Goal: Information Seeking & Learning: Learn about a topic

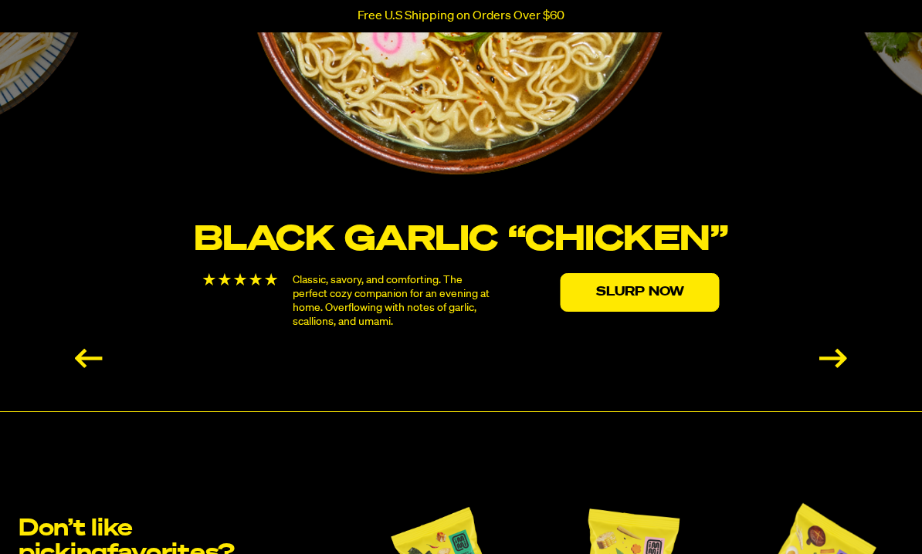
scroll to position [2824, 0]
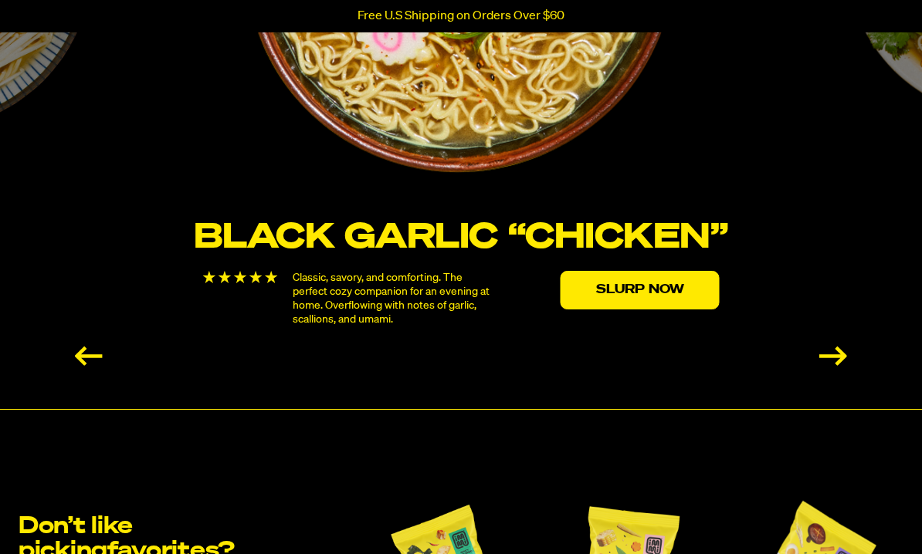
click at [834, 347] on div "Next slide" at bounding box center [833, 356] width 28 height 19
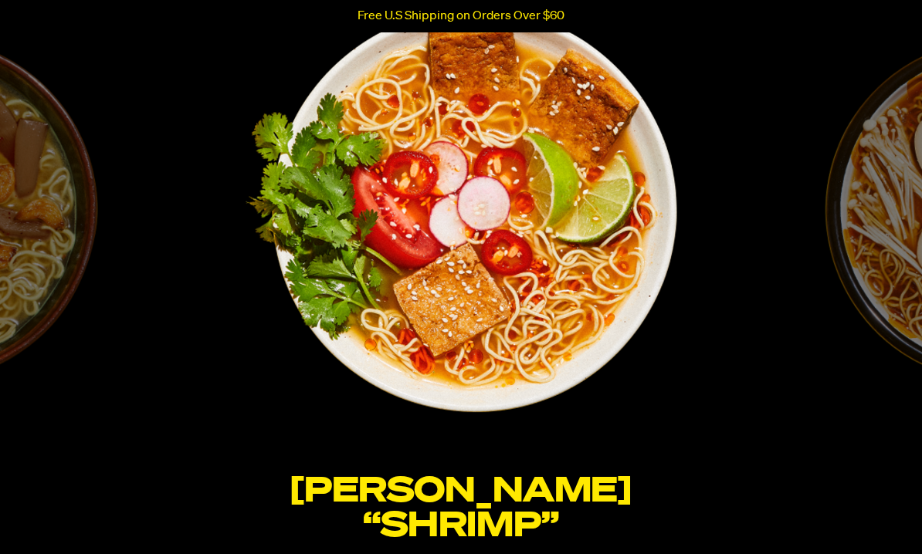
scroll to position [2568, 0]
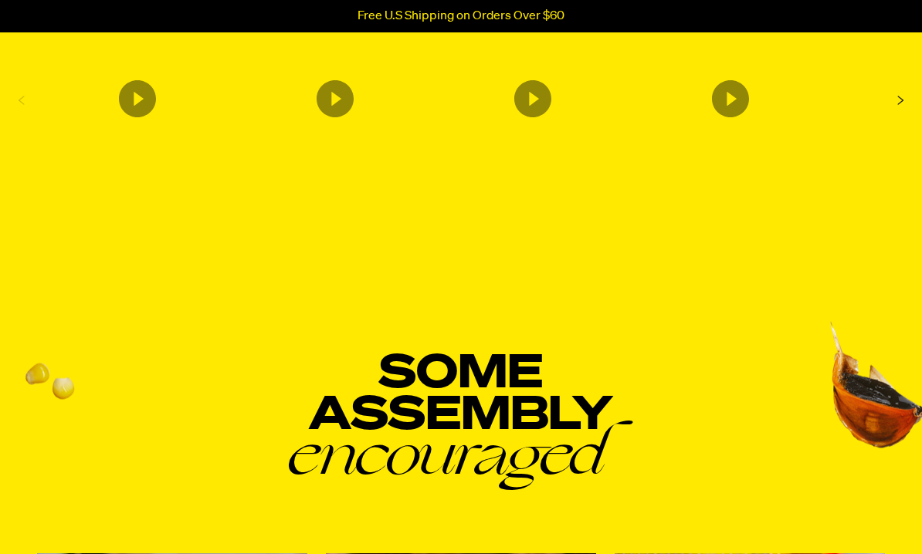
scroll to position [5595, 0]
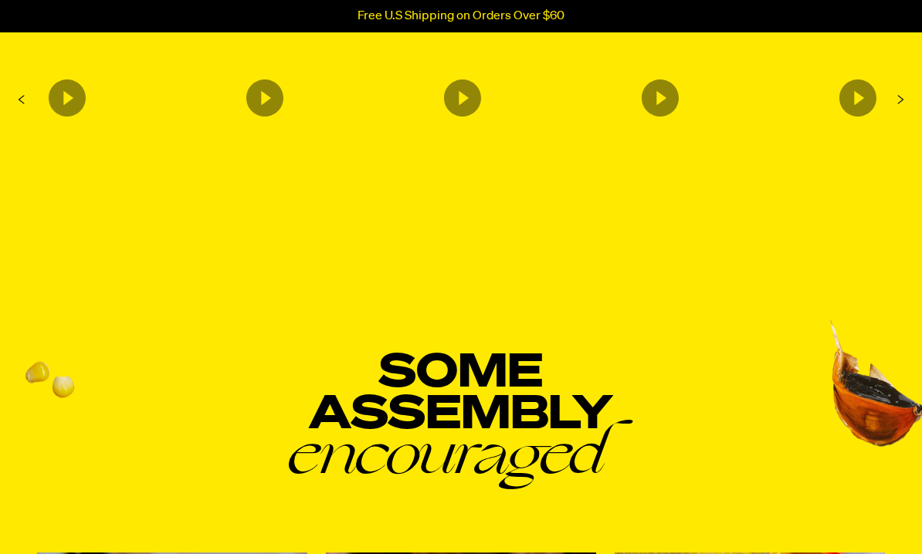
click at [895, 112] on icon "Next Slide" at bounding box center [900, 99] width 25 height 25
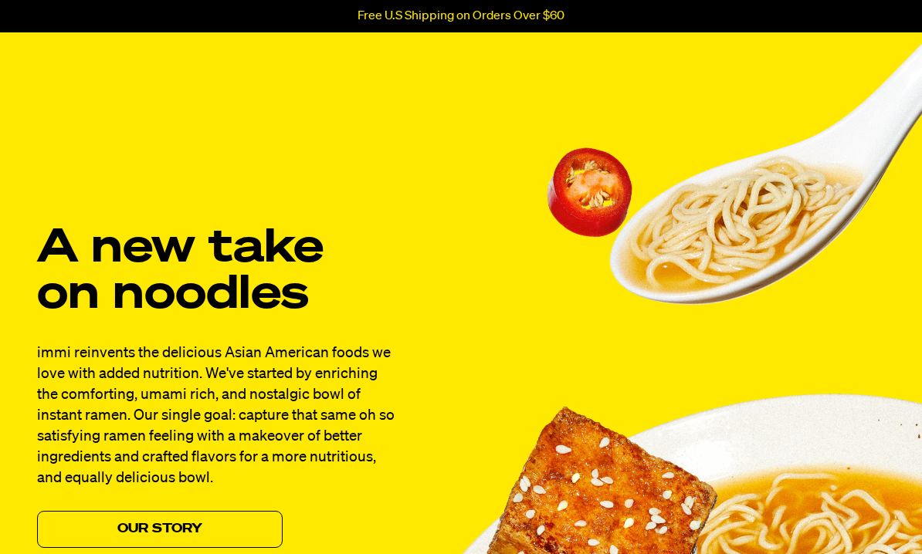
scroll to position [1107, 0]
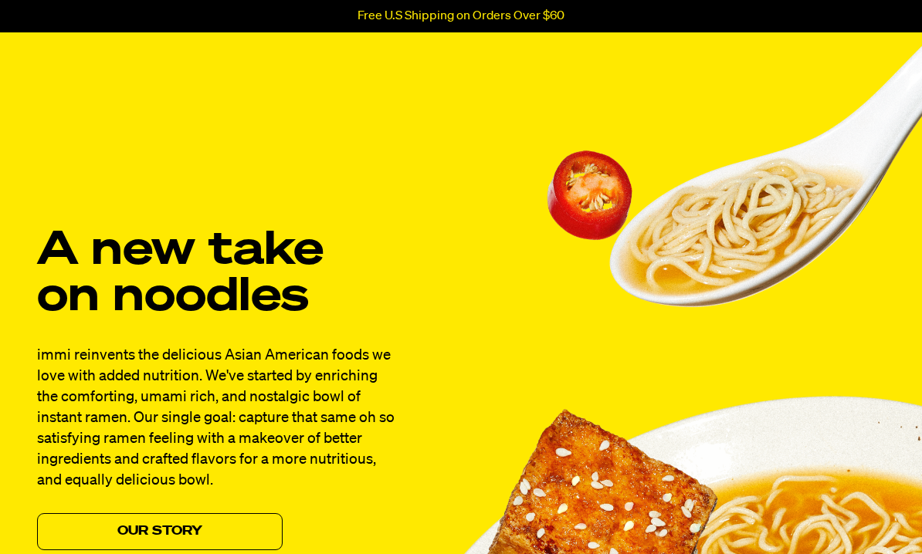
click at [207, 513] on link "Our Story" at bounding box center [159, 531] width 245 height 37
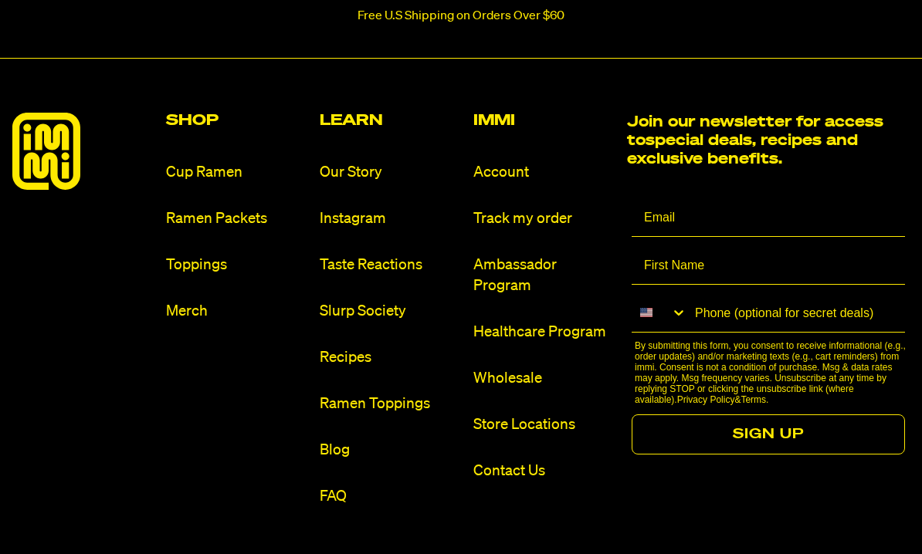
scroll to position [1646, 0]
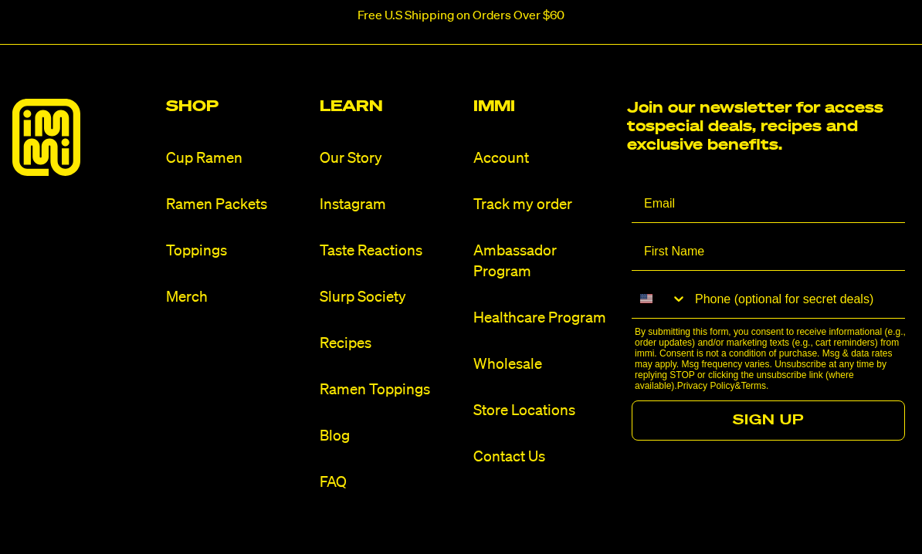
click at [402, 380] on link "Ramen Toppings" at bounding box center [390, 390] width 141 height 21
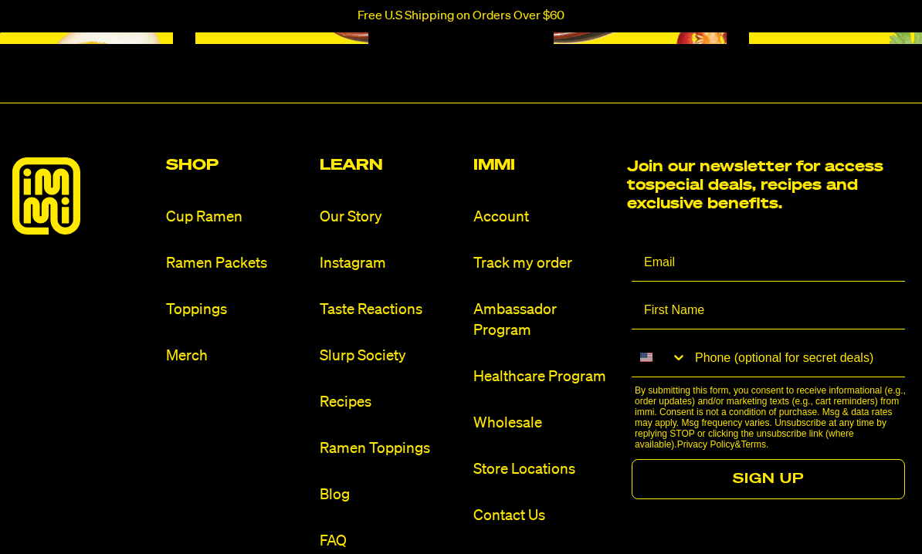
scroll to position [1768, 0]
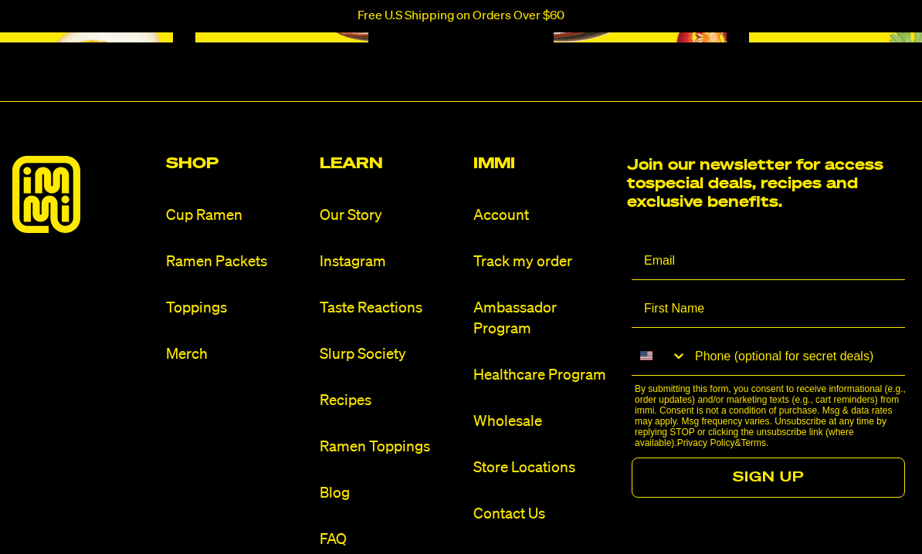
click at [228, 215] on link "Cup Ramen" at bounding box center [236, 216] width 141 height 21
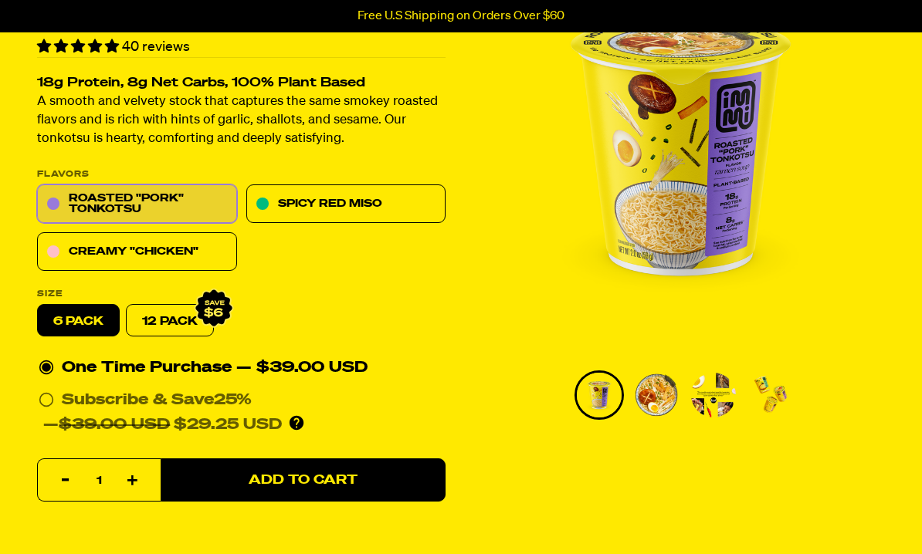
scroll to position [163, 0]
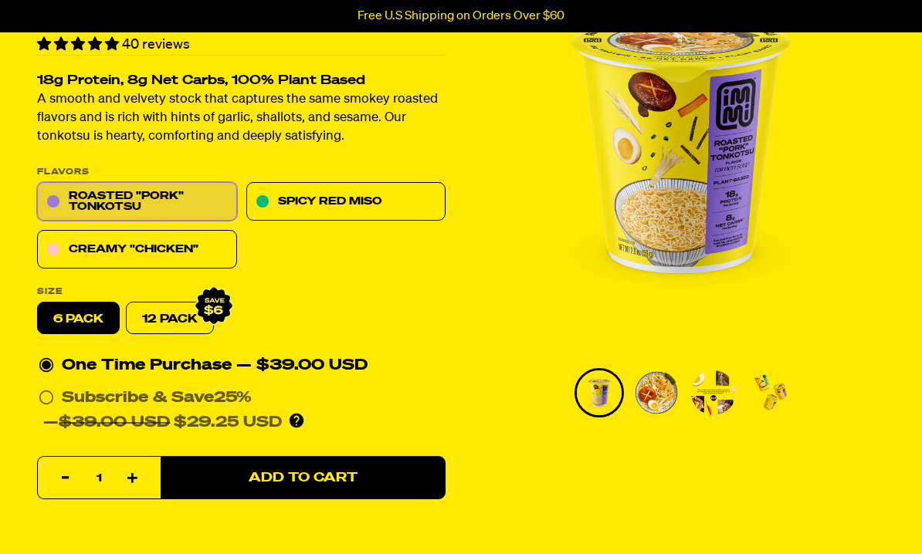
click at [669, 416] on img "Go to slide 2" at bounding box center [656, 393] width 45 height 45
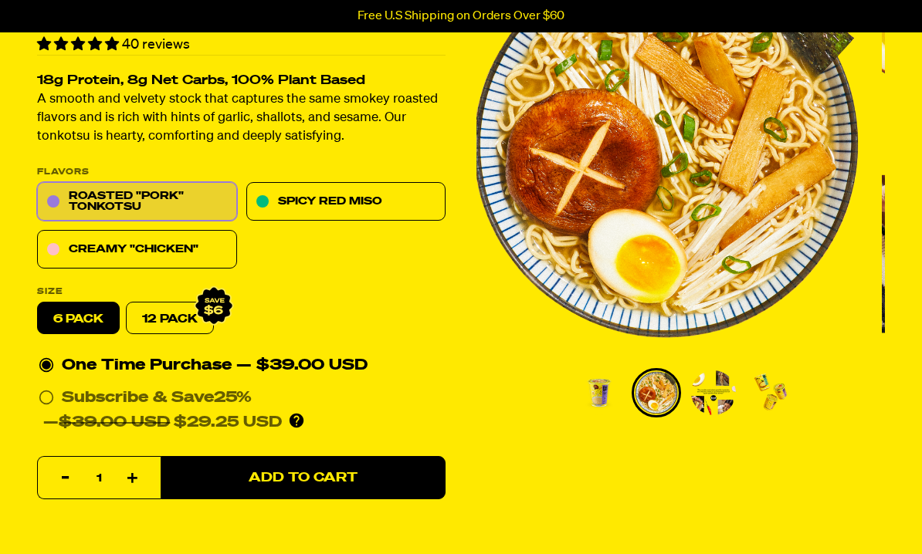
scroll to position [164, 0]
click at [715, 411] on img "Go to slide 3" at bounding box center [713, 393] width 45 height 45
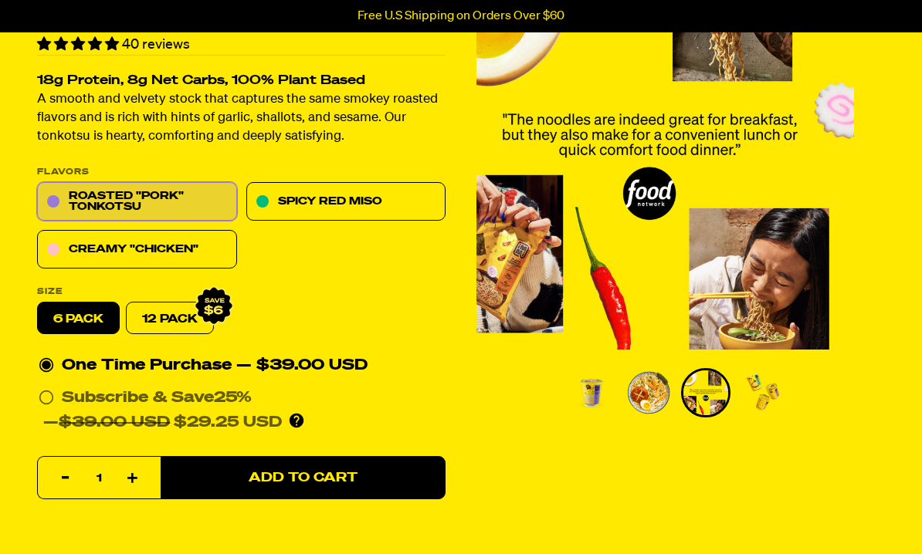
click at [777, 404] on img "Go to slide 4" at bounding box center [762, 393] width 45 height 45
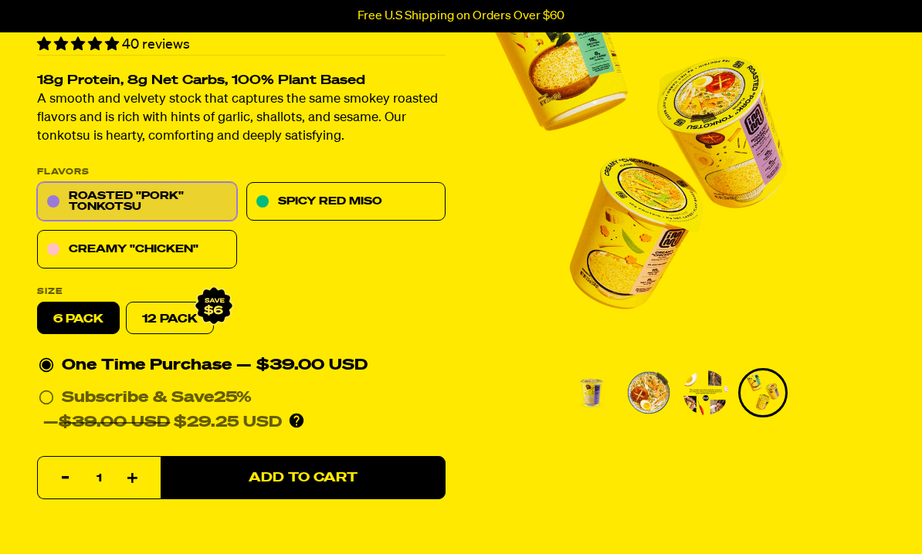
click at [720, 415] on img "Go to slide 3" at bounding box center [705, 393] width 45 height 45
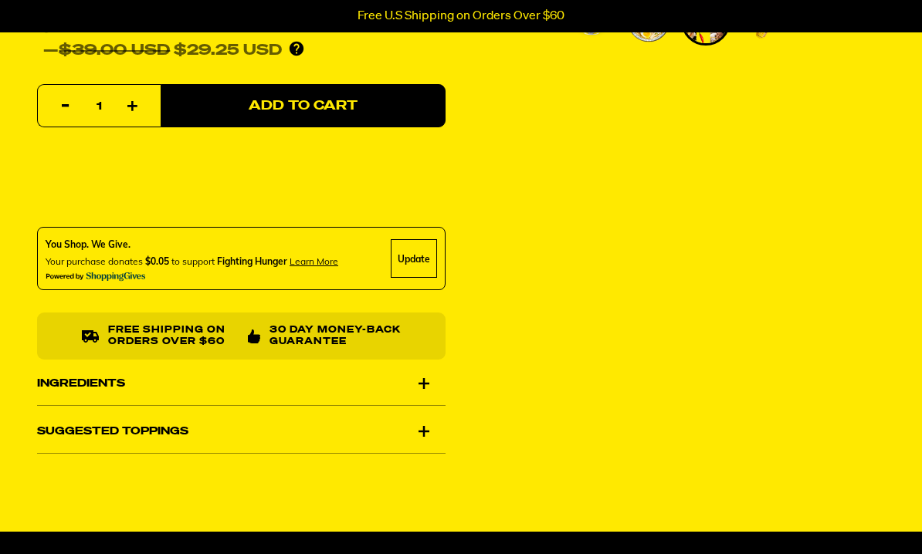
scroll to position [542, 0]
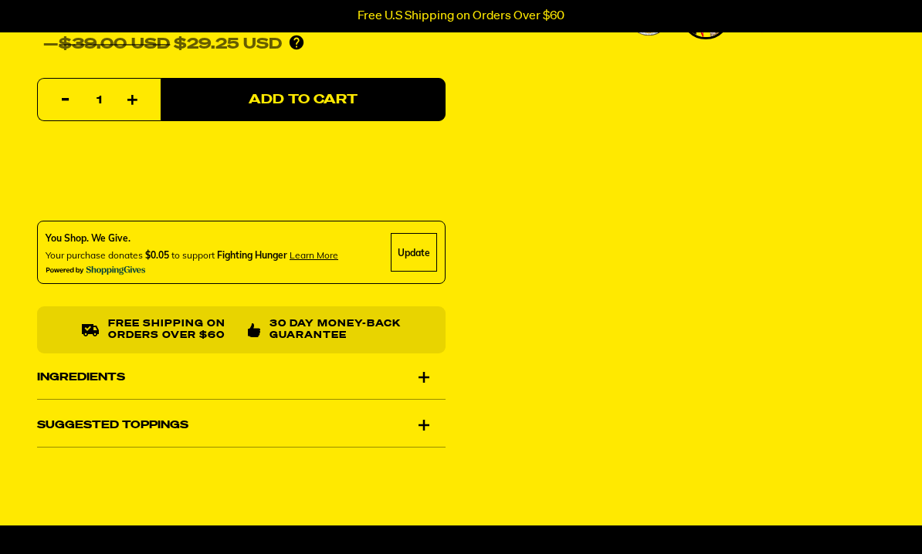
click at [415, 418] on div "Suggested Toppings" at bounding box center [241, 425] width 408 height 43
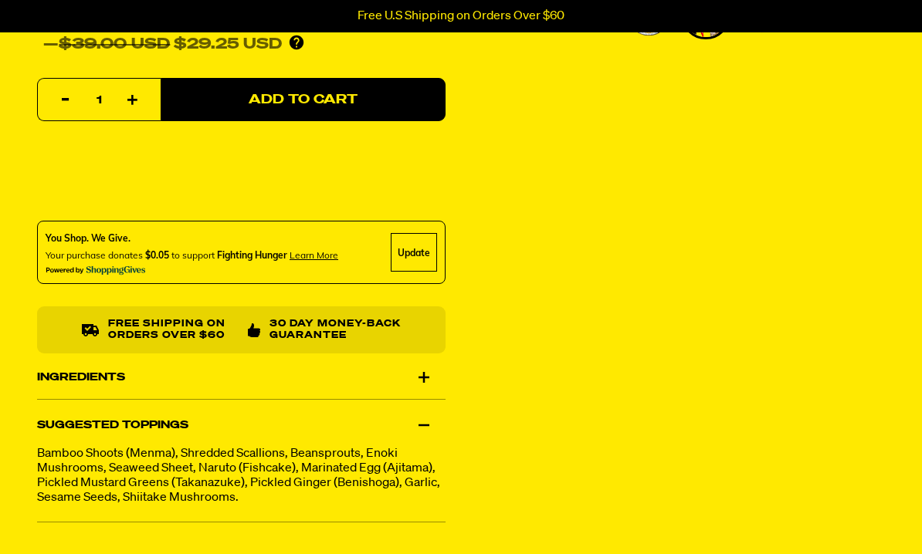
click at [425, 428] on div "Suggested Toppings" at bounding box center [241, 425] width 408 height 43
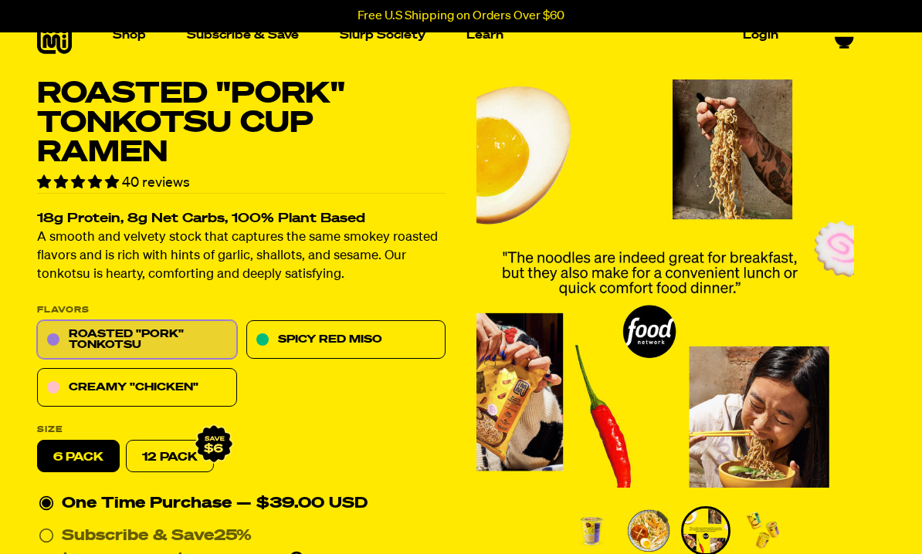
scroll to position [0, 0]
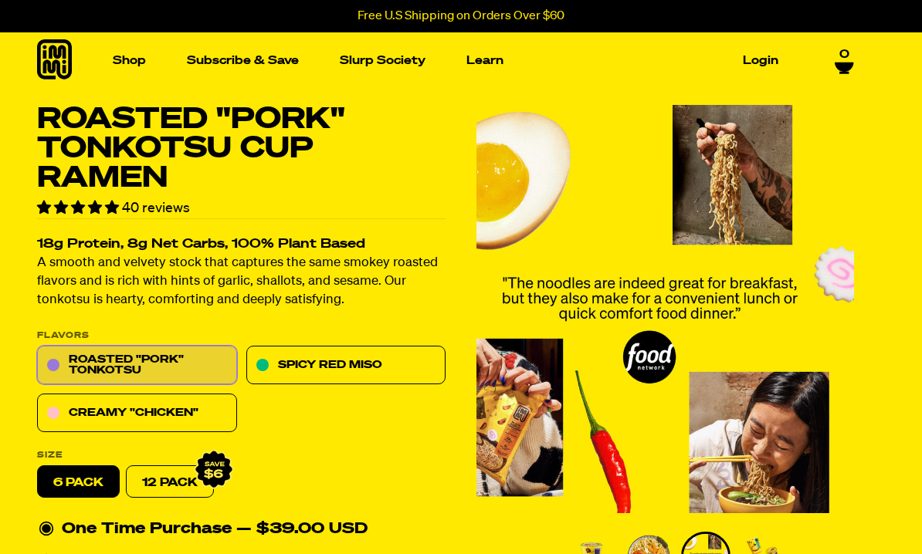
click at [416, 59] on link "Slurp Society" at bounding box center [382, 61] width 98 height 24
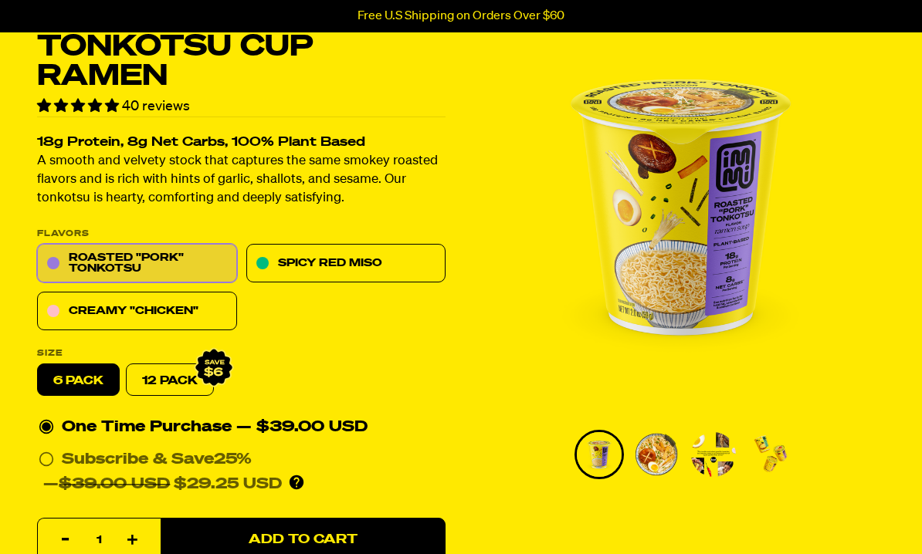
scroll to position [100, 0]
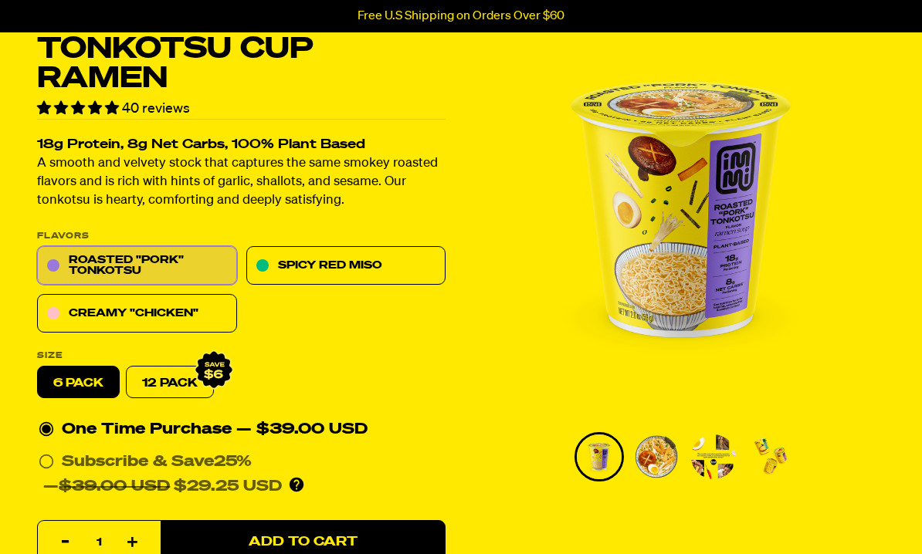
click at [357, 261] on link "Spicy Red Miso" at bounding box center [346, 266] width 200 height 39
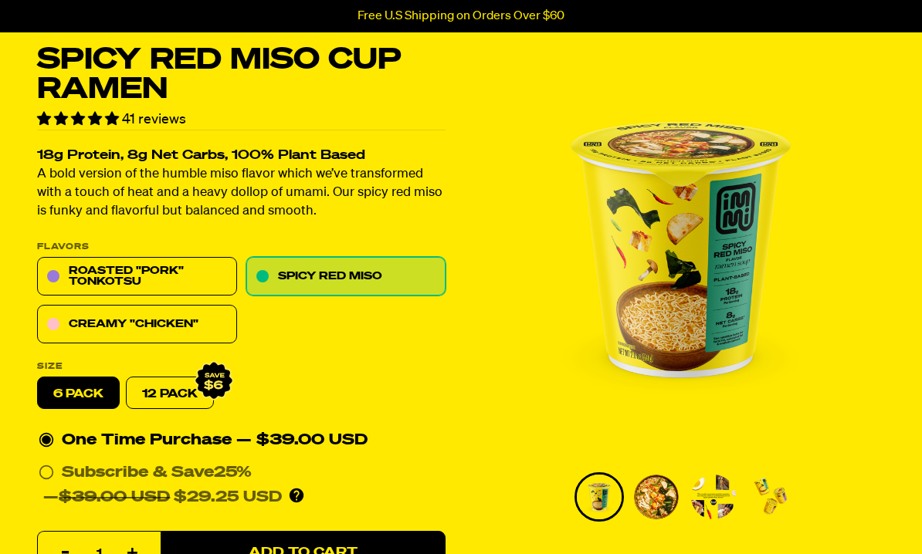
scroll to position [59, 0]
click at [658, 512] on img "Go to slide 2" at bounding box center [656, 497] width 45 height 45
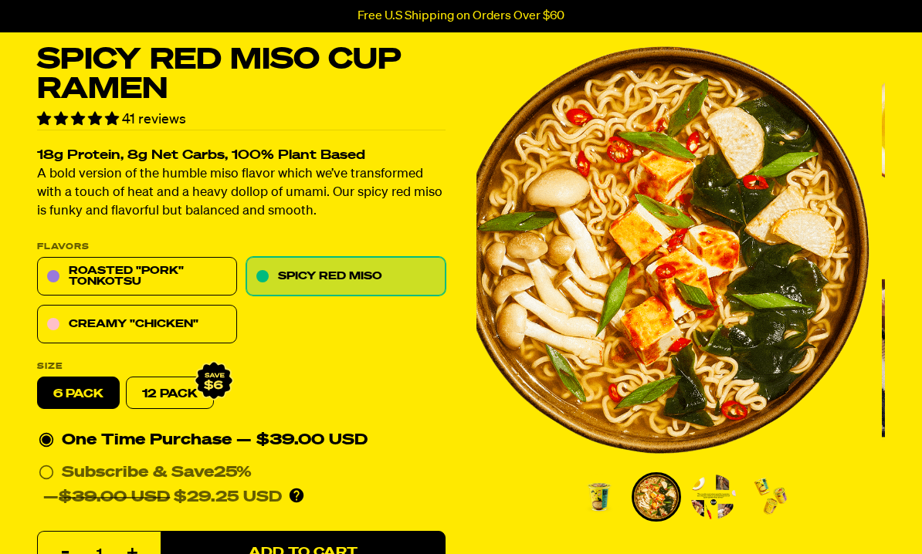
click at [731, 516] on img "Go to slide 3" at bounding box center [713, 497] width 45 height 45
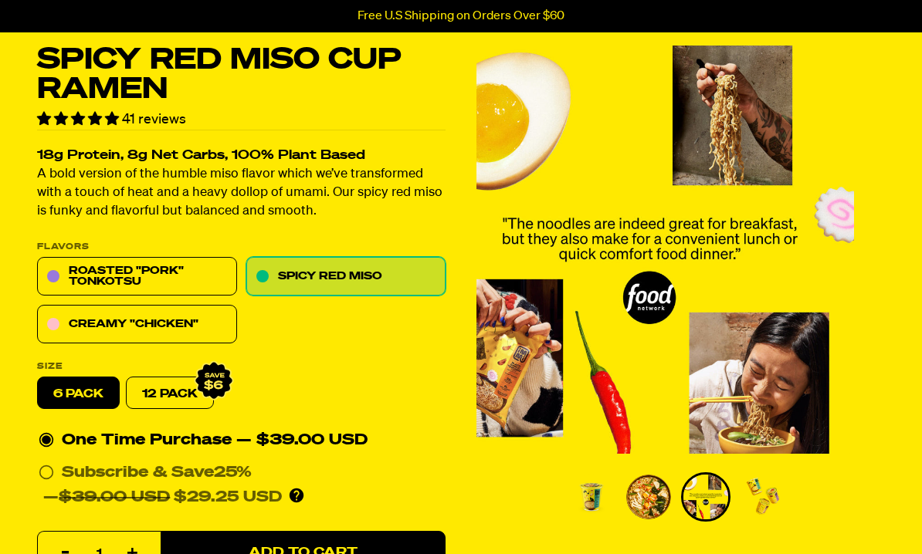
click at [769, 515] on img "Go to slide 4" at bounding box center [762, 497] width 45 height 45
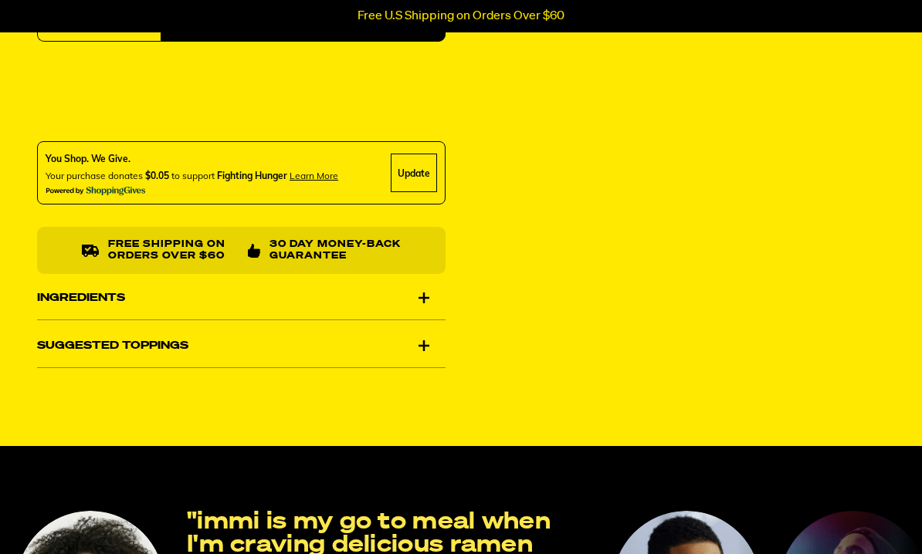
scroll to position [592, 0]
click at [426, 300] on div "Ingredients" at bounding box center [241, 297] width 408 height 43
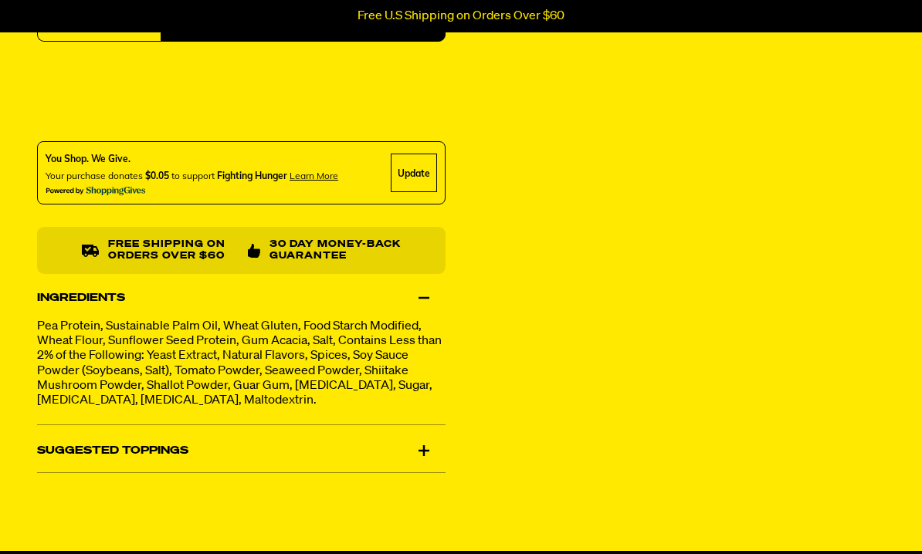
click at [424, 294] on div "Ingredients" at bounding box center [241, 297] width 408 height 43
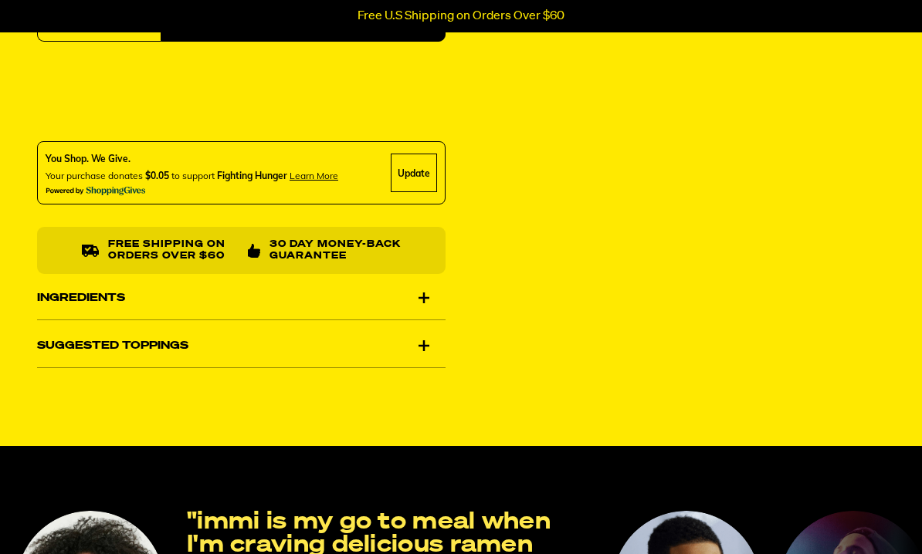
click at [422, 343] on div "Suggested Toppings" at bounding box center [241, 345] width 408 height 43
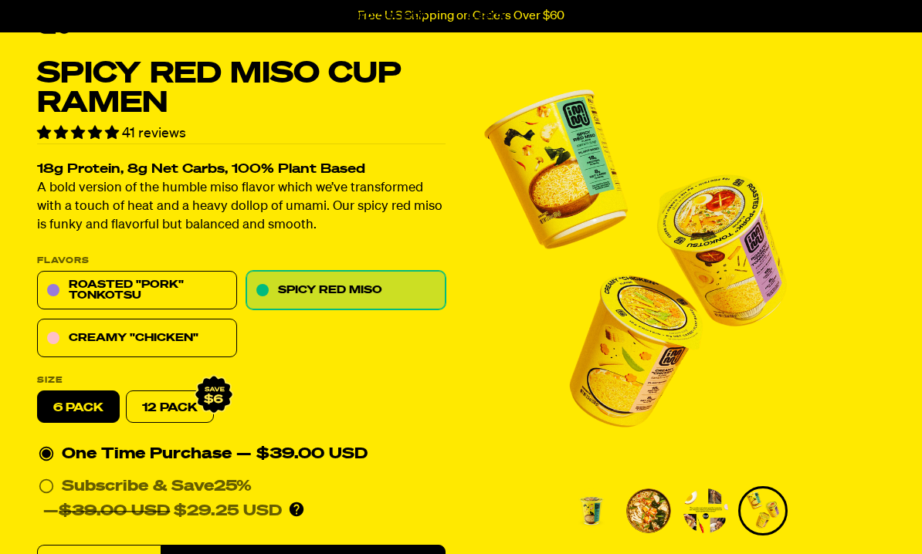
scroll to position [0, 0]
